Goal: Navigation & Orientation: Find specific page/section

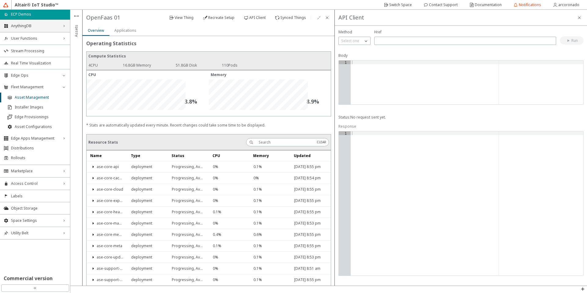
click at [36, 28] on span "AnythingDB" at bounding box center [35, 26] width 48 height 5
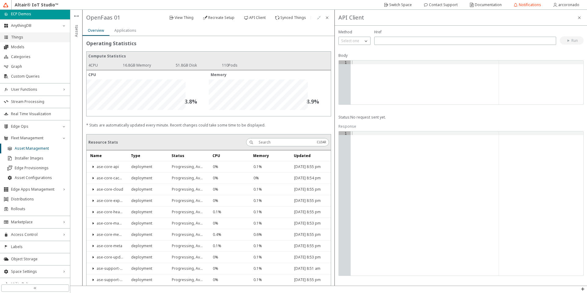
click at [39, 37] on span "Things" at bounding box center [38, 37] width 55 height 5
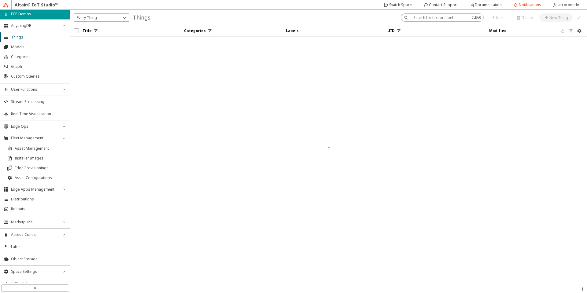
click at [23, 18] on div "home ECP Demos" at bounding box center [35, 14] width 70 height 9
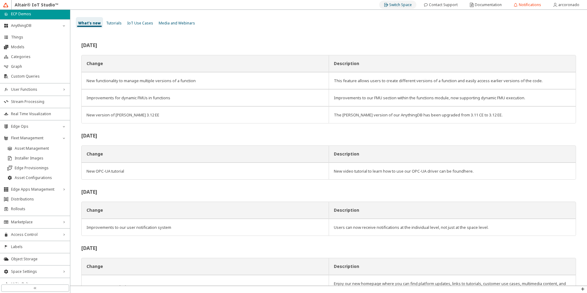
click at [0, 0] on slot "Switch Space" at bounding box center [0, 0] width 0 height 0
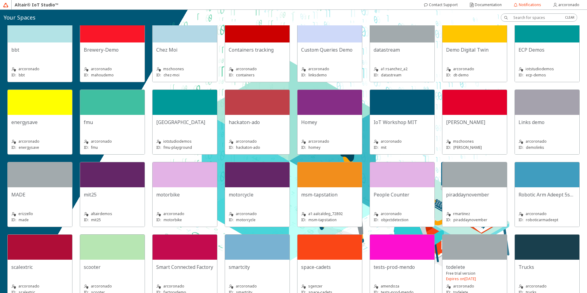
scroll to position [110, 0]
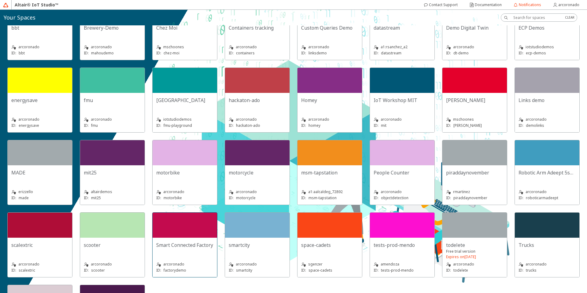
click at [217, 225] on div at bounding box center [185, 225] width 65 height 25
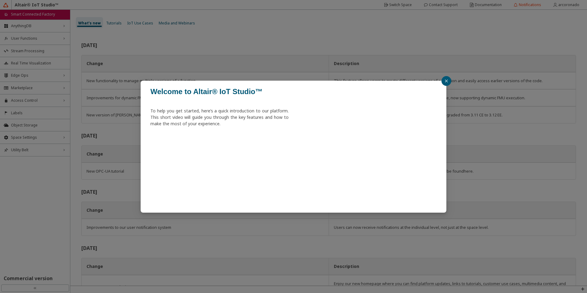
click at [448, 80] on button "button" at bounding box center [447, 81] width 10 height 10
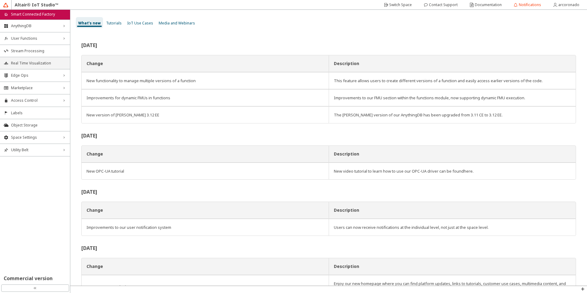
click at [44, 64] on span "Real Time Visualization" at bounding box center [38, 63] width 55 height 5
